Goal: Task Accomplishment & Management: Manage account settings

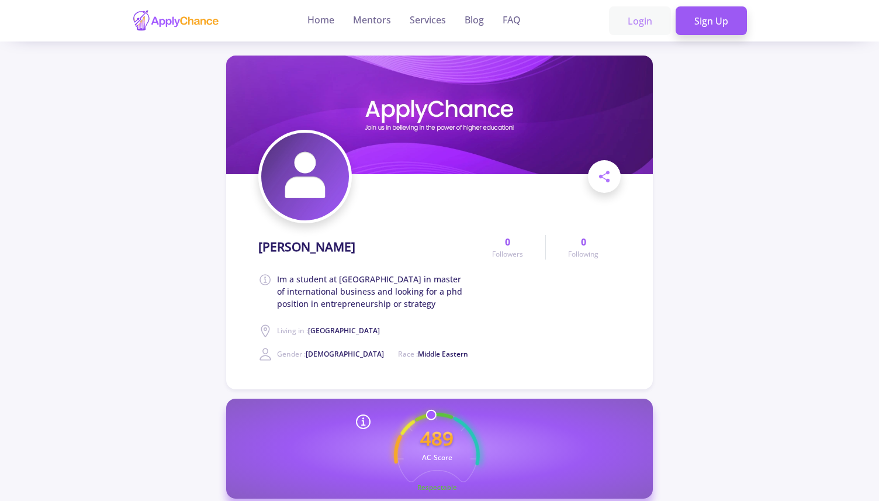
click at [653, 22] on link "Login" at bounding box center [640, 20] width 62 height 29
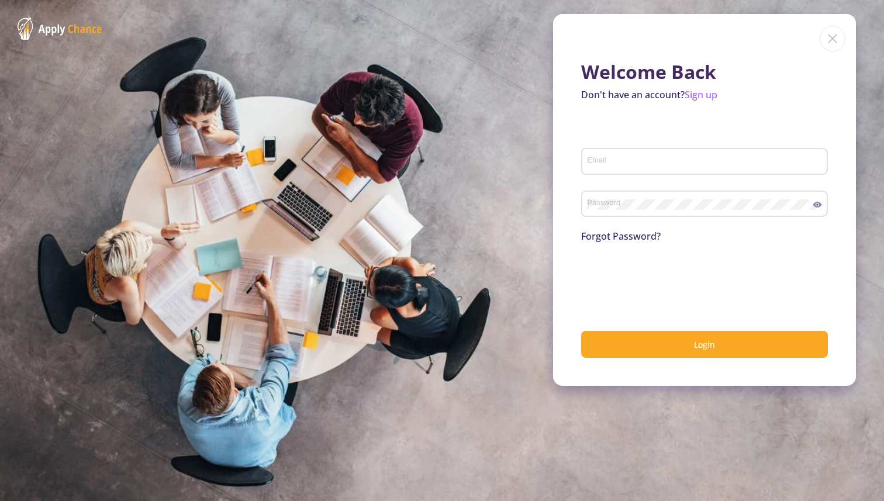
click at [615, 166] on input "Email" at bounding box center [706, 162] width 239 height 11
type input "[EMAIL_ADDRESS][DOMAIN_NAME]"
click at [581, 331] on button "Login" at bounding box center [704, 344] width 247 height 27
click at [824, 201] on div "Password" at bounding box center [704, 202] width 247 height 30
click at [820, 202] on icon at bounding box center [817, 204] width 9 height 9
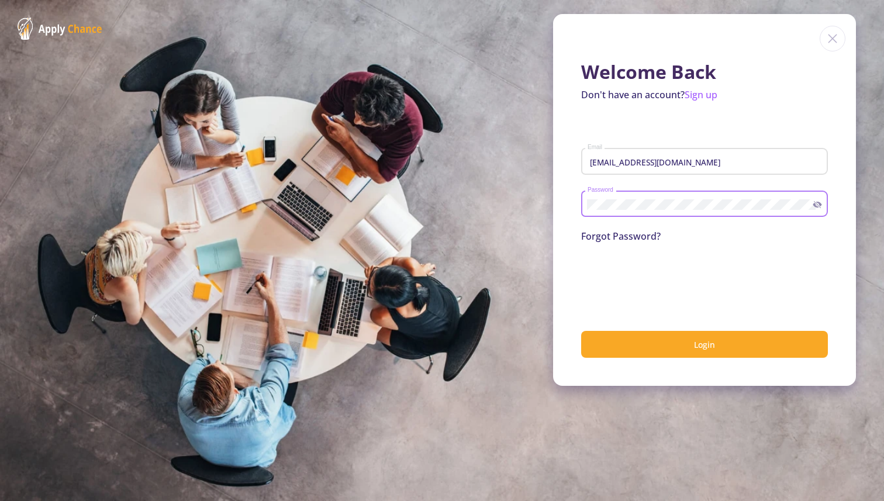
click at [581, 331] on button "Login" at bounding box center [704, 344] width 247 height 27
